Goal: Task Accomplishment & Management: Manage account settings

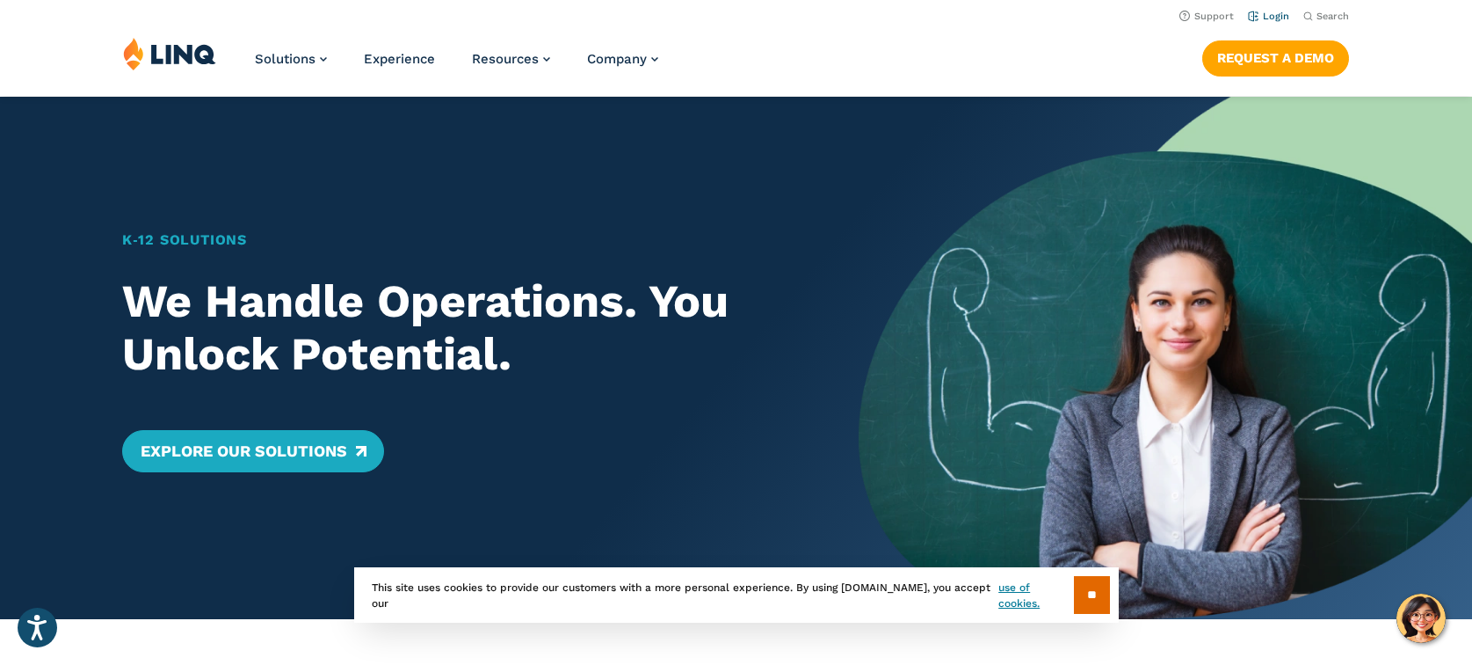
click at [1282, 14] on link "Login" at bounding box center [1268, 16] width 41 height 11
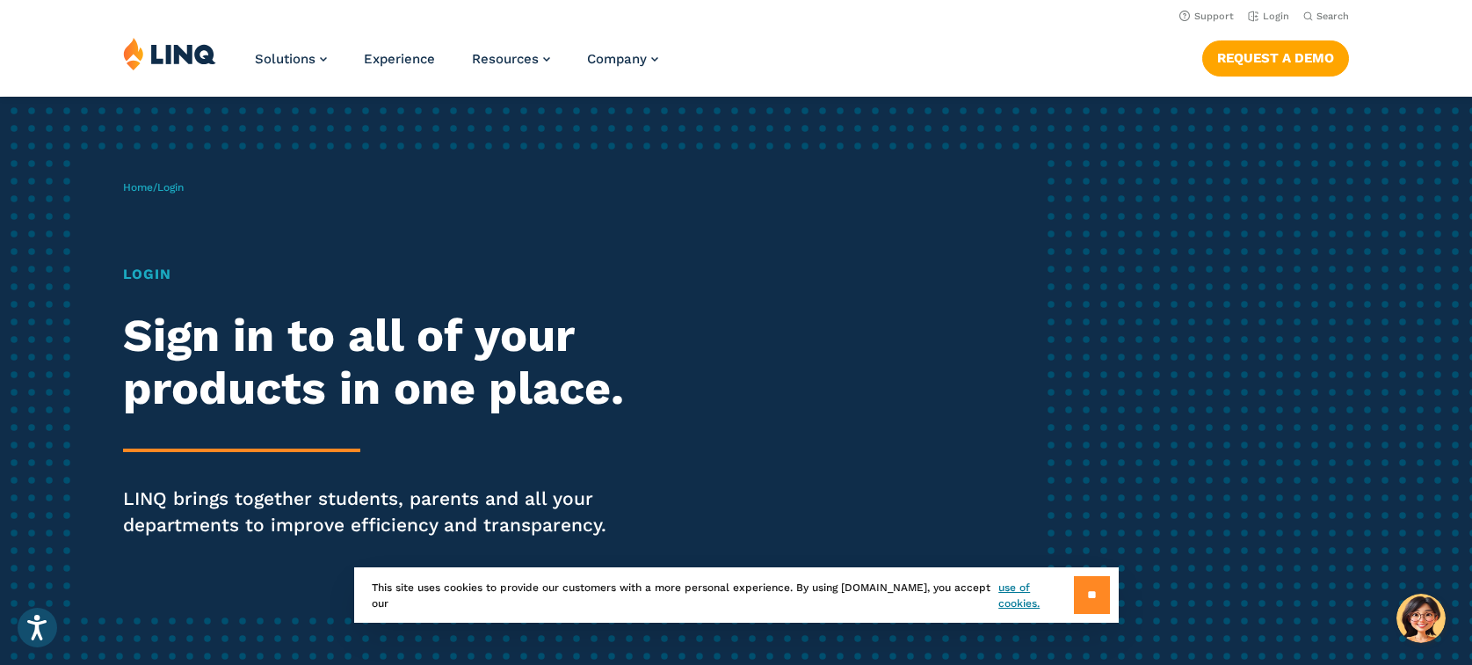
click at [1102, 591] on input "**" at bounding box center [1092, 595] width 36 height 38
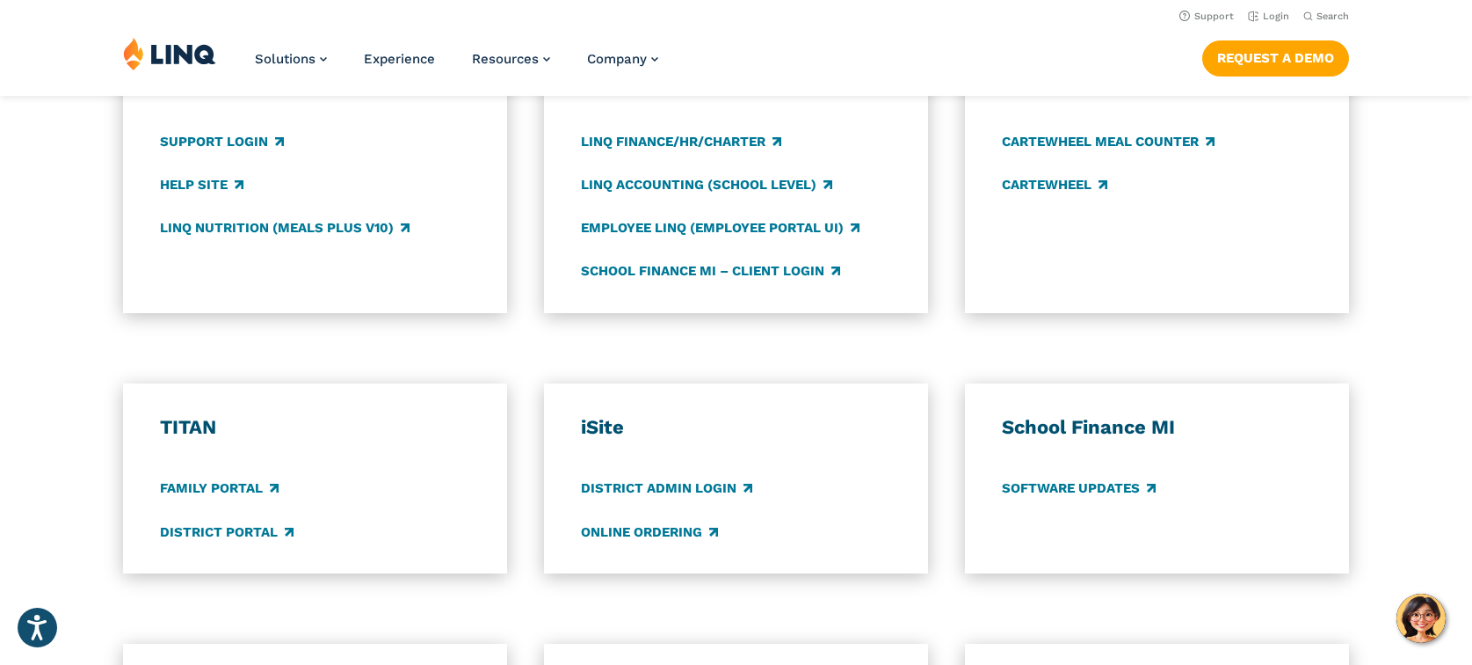
scroll to position [791, 0]
